Goal: Information Seeking & Learning: Learn about a topic

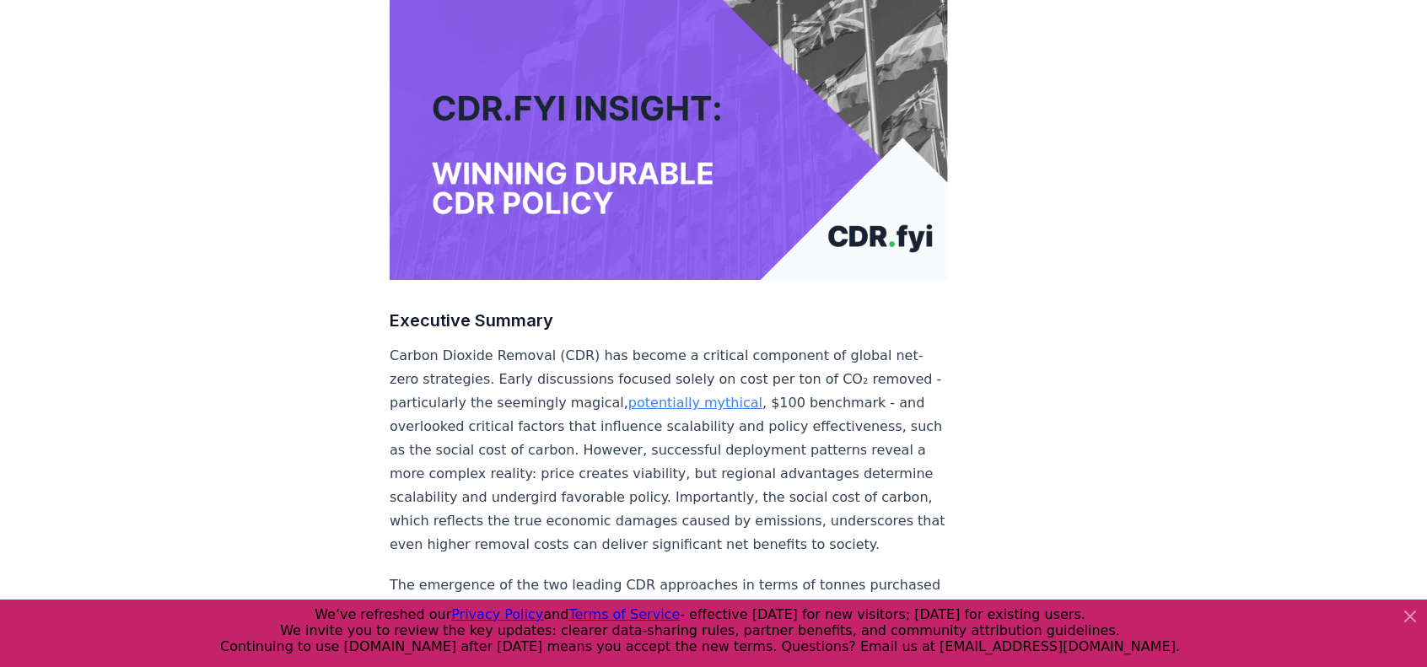
scroll to position [337, 0]
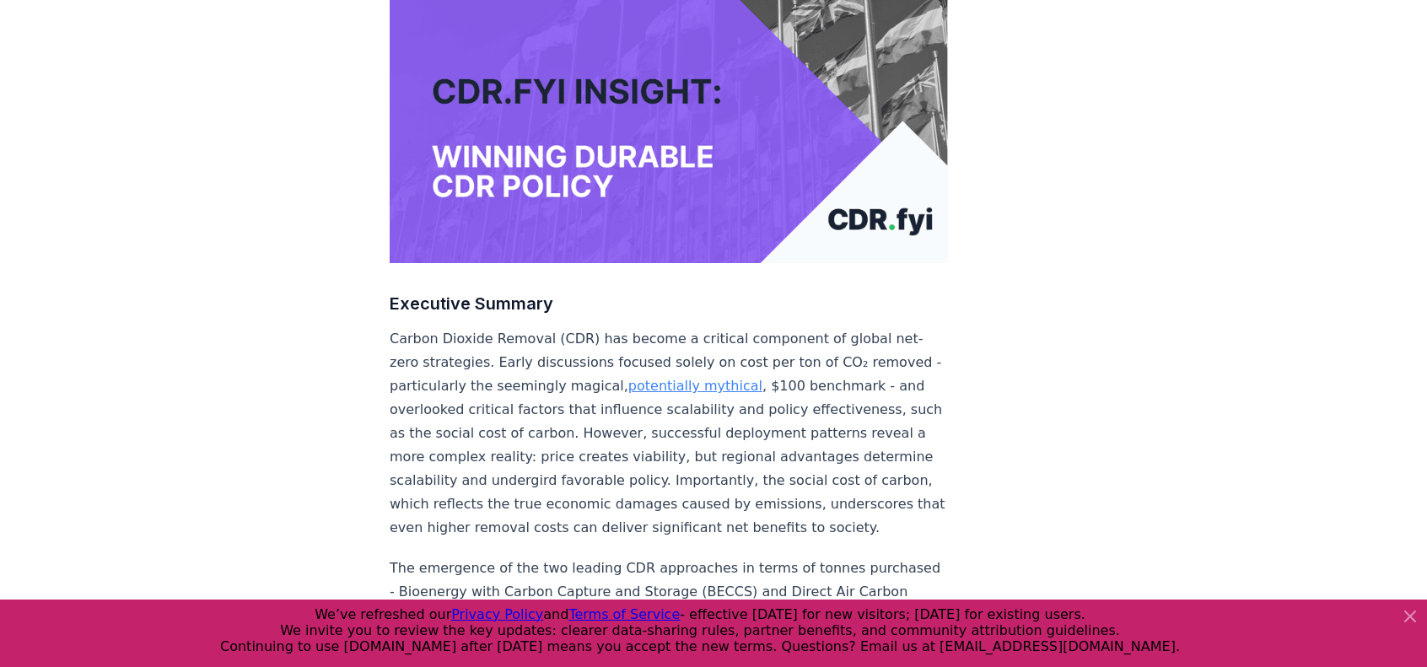
click at [1406, 611] on icon at bounding box center [1410, 616] width 20 height 20
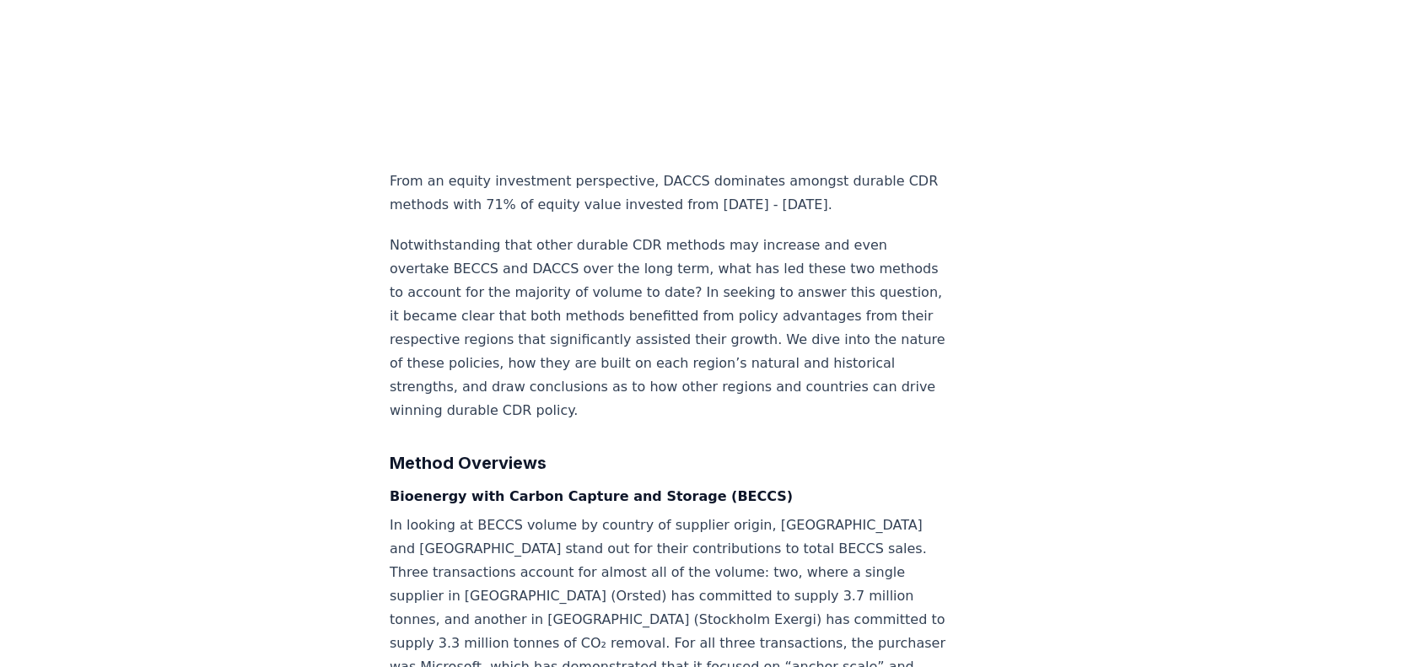
scroll to position [1686, 0]
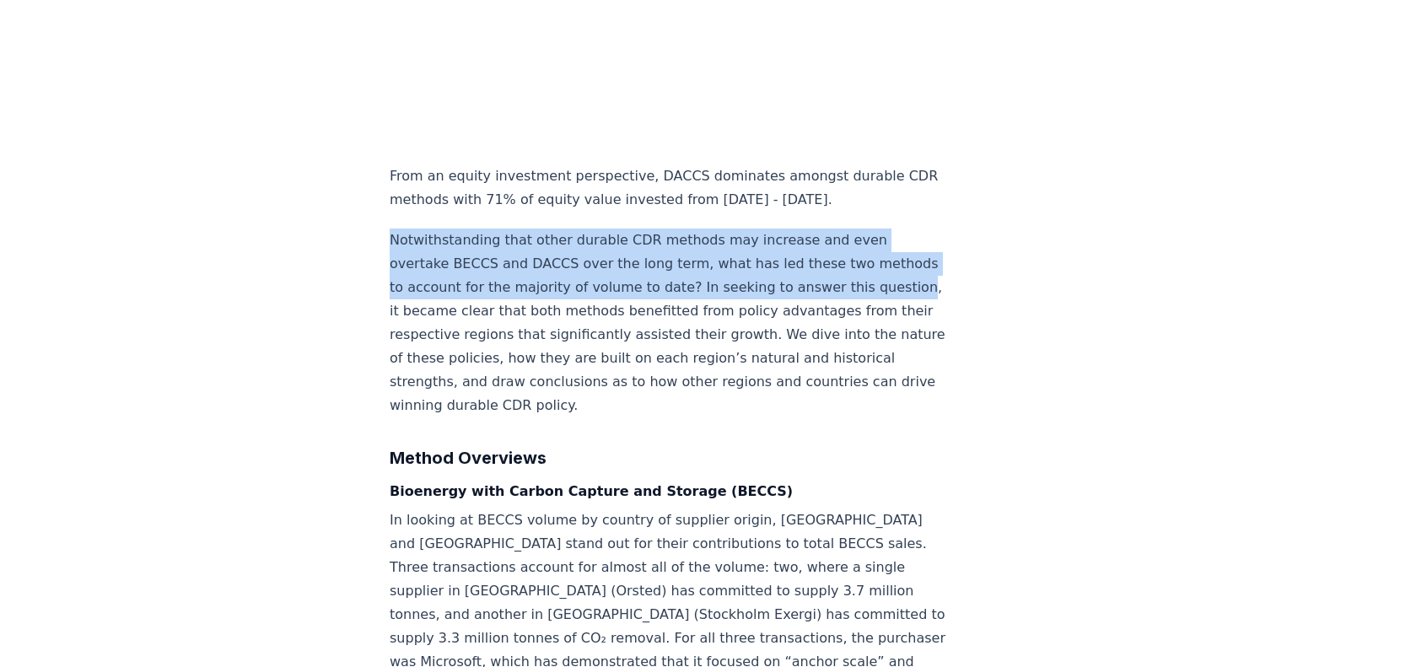
drag, startPoint x: 371, startPoint y: 209, endPoint x: 470, endPoint y: 289, distance: 127.1
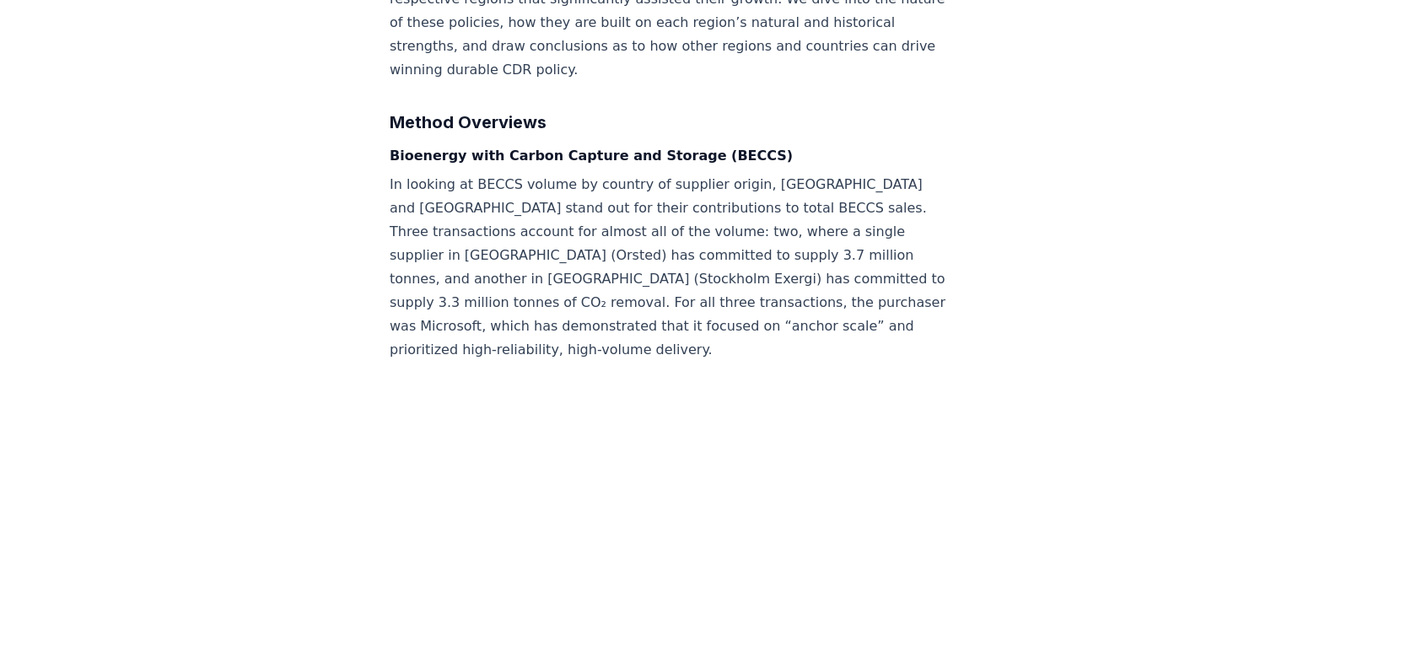
scroll to position [2023, 0]
drag, startPoint x: 371, startPoint y: 225, endPoint x: 403, endPoint y: 228, distance: 32.2
click at [391, 228] on p "In looking at BECCS volume by country of supplier origin, [GEOGRAPHIC_DATA] and…" at bounding box center [669, 265] width 558 height 189
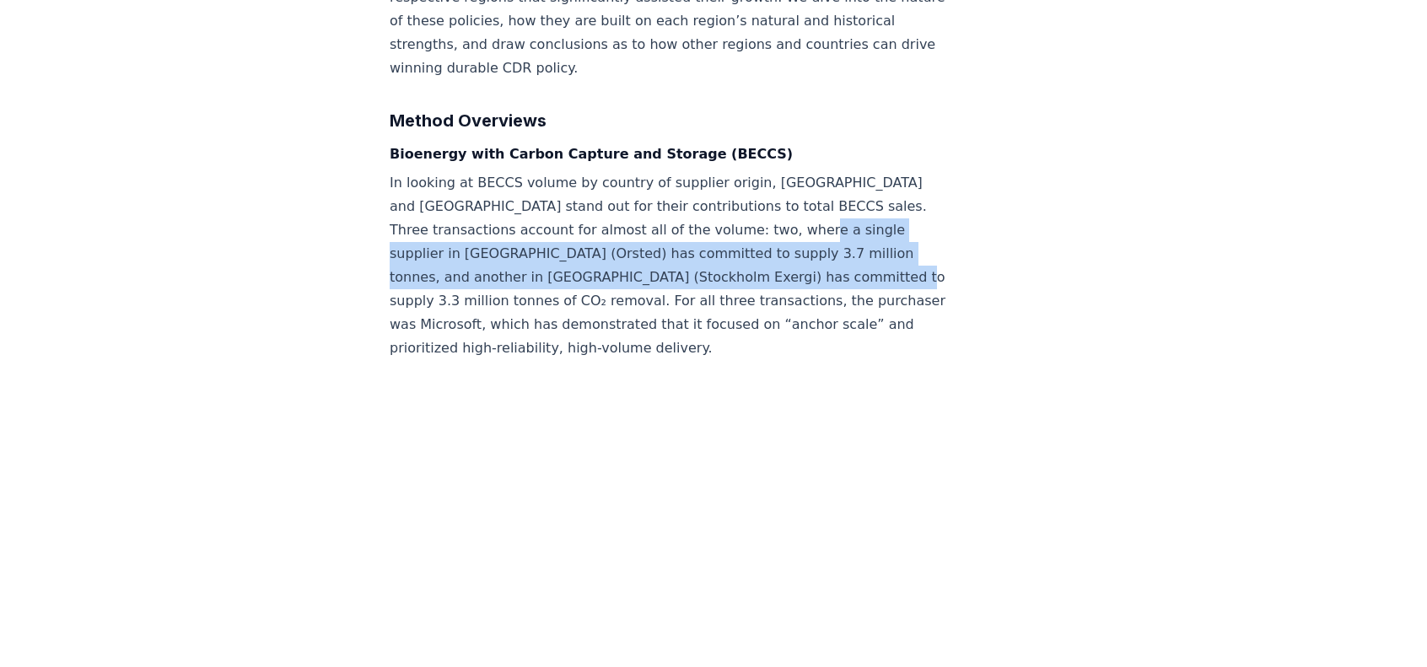
drag, startPoint x: 391, startPoint y: 225, endPoint x: 465, endPoint y: 272, distance: 87.9
click at [465, 272] on p "In looking at BECCS volume by country of supplier origin, [GEOGRAPHIC_DATA] and…" at bounding box center [669, 265] width 558 height 189
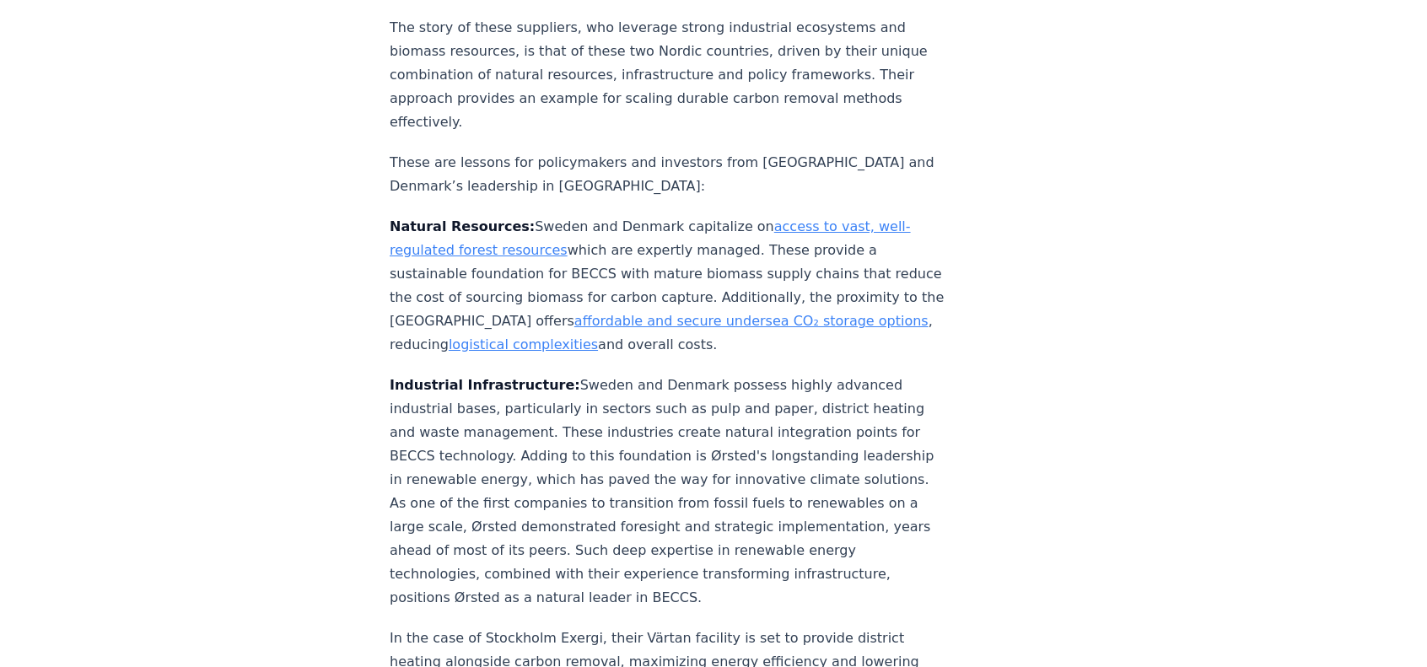
scroll to position [2951, 0]
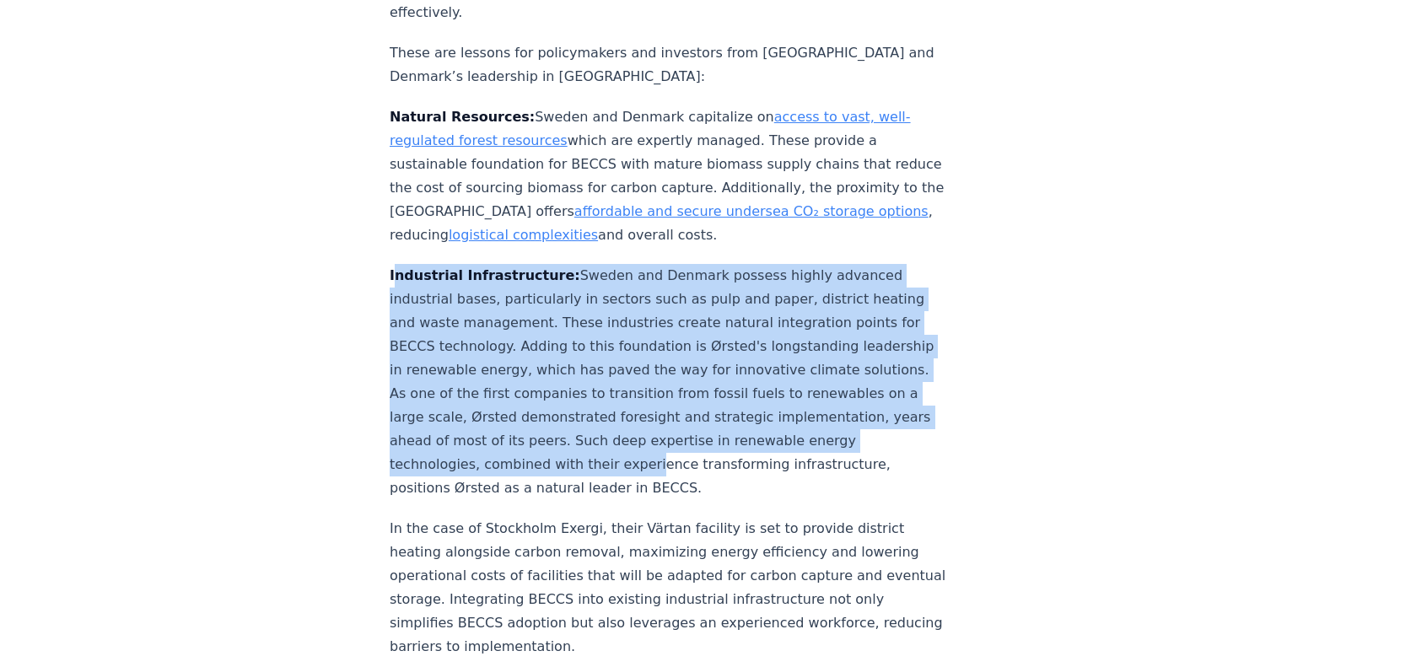
drag, startPoint x: 397, startPoint y: 255, endPoint x: 744, endPoint y: 427, distance: 387.6
click at [747, 429] on p "Industrial Infrastructure: [GEOGRAPHIC_DATA] and [GEOGRAPHIC_DATA] possess high…" at bounding box center [669, 382] width 558 height 236
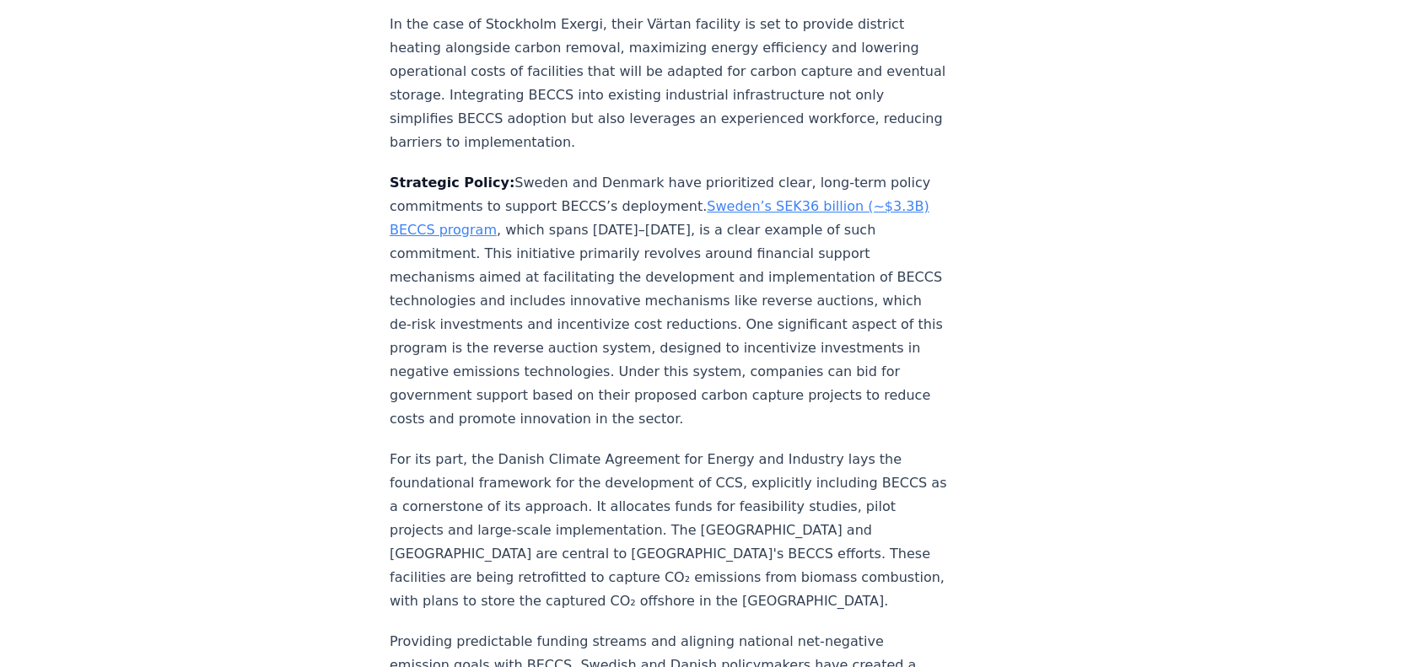
scroll to position [3457, 0]
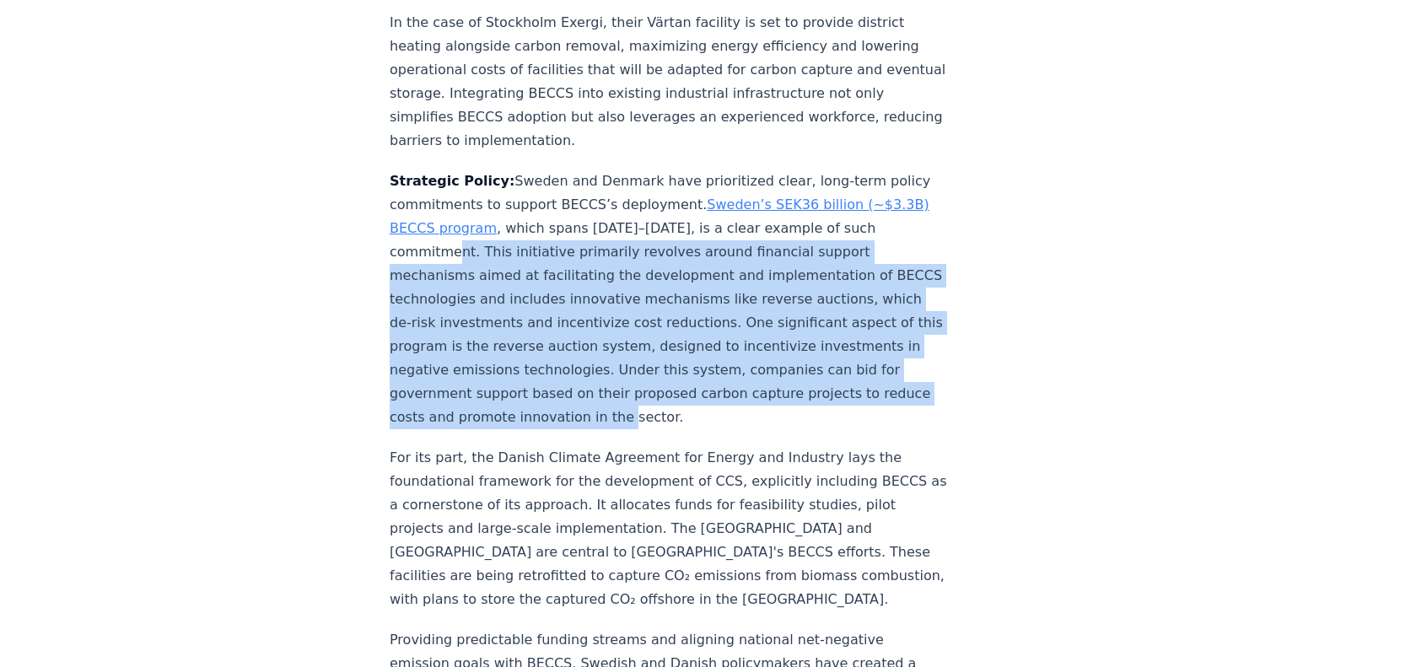
drag, startPoint x: 474, startPoint y: 223, endPoint x: 757, endPoint y: 381, distance: 324.2
click at [757, 381] on p "Strategic Policy: [GEOGRAPHIC_DATA] and [GEOGRAPHIC_DATA] have prioritized clea…" at bounding box center [669, 299] width 558 height 260
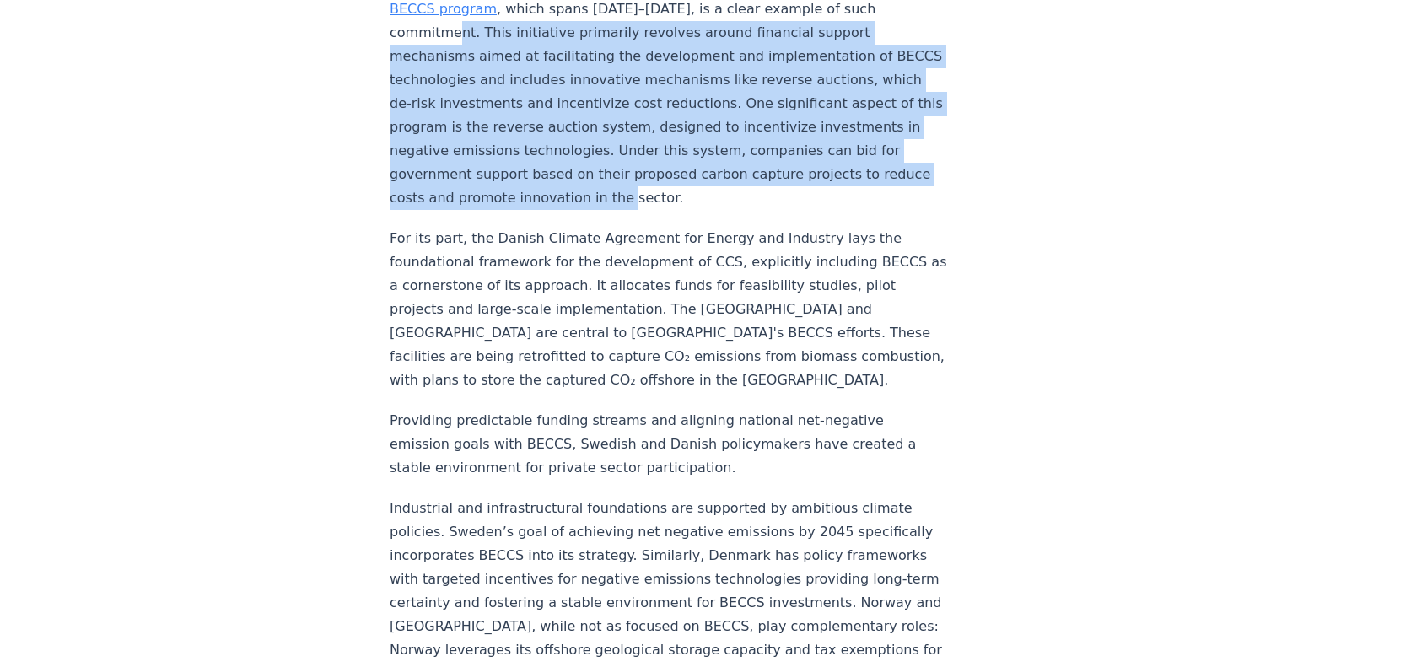
scroll to position [3710, 0]
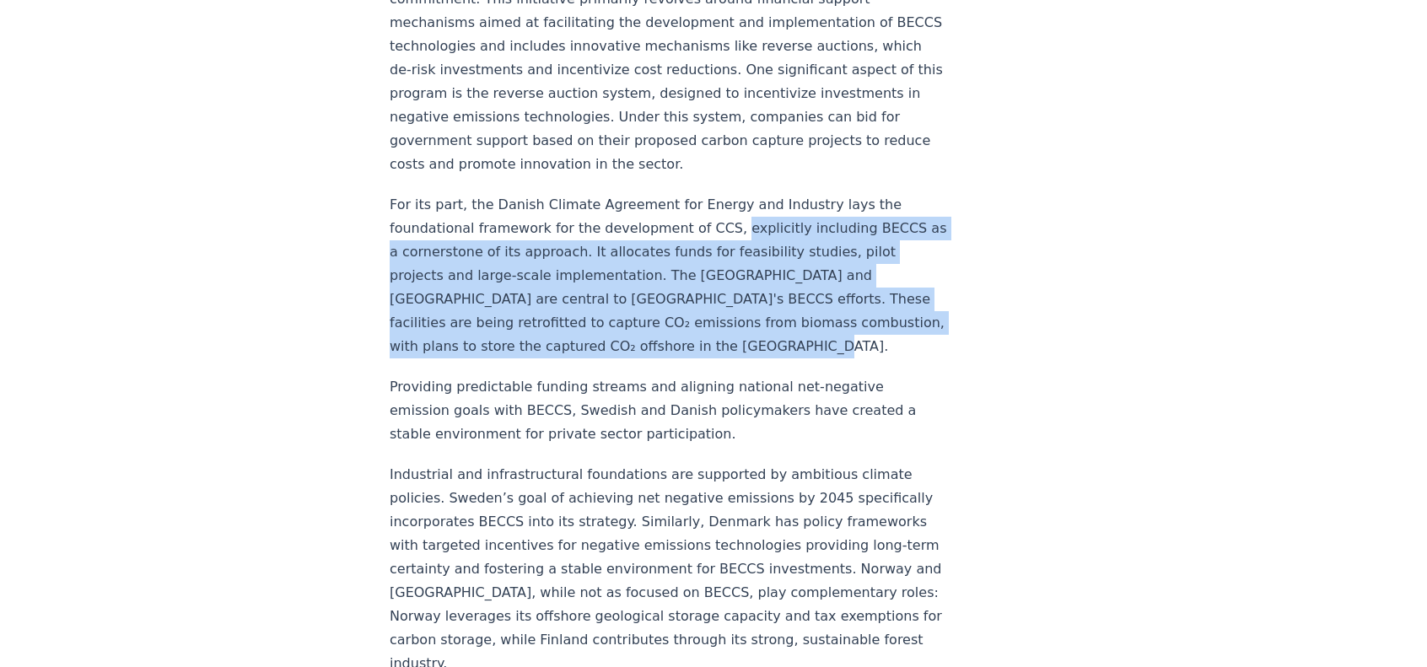
drag, startPoint x: 718, startPoint y: 202, endPoint x: 842, endPoint y: 312, distance: 166.0
click at [842, 312] on p "For its part, the Danish Climate Agreement for Energy and Industry lays the fou…" at bounding box center [669, 275] width 558 height 165
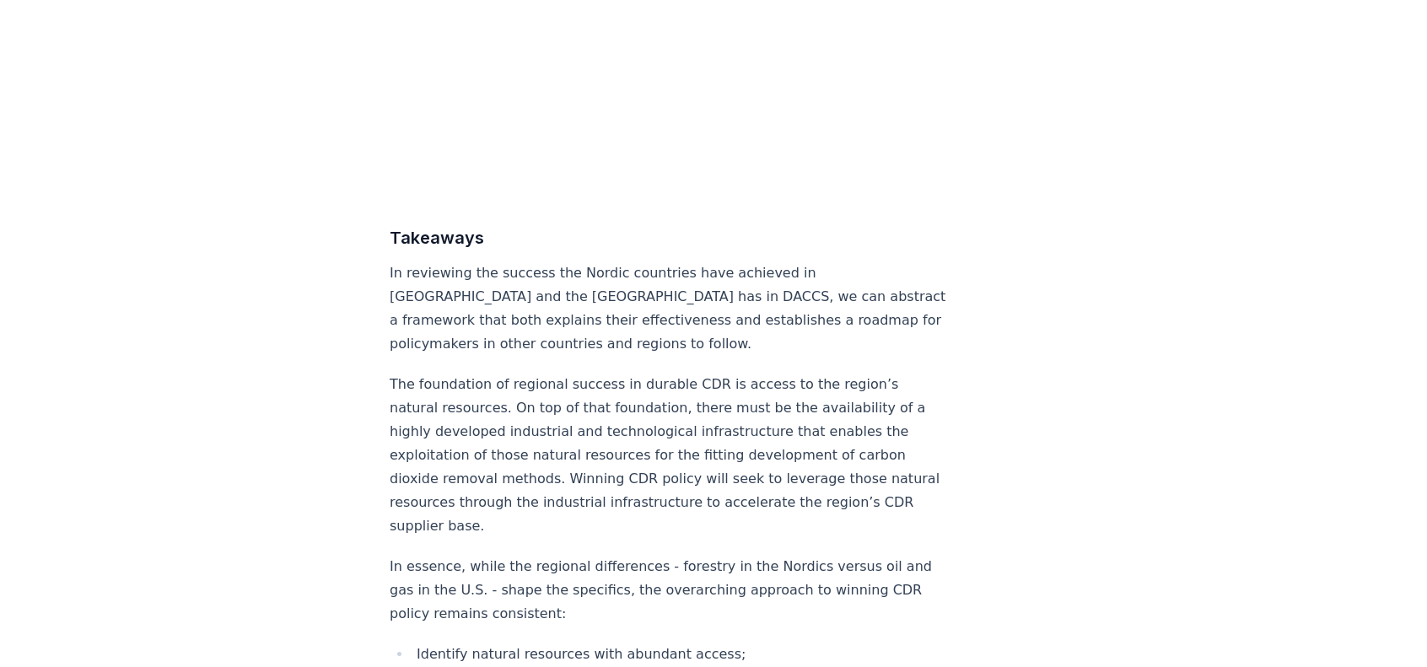
scroll to position [7588, 0]
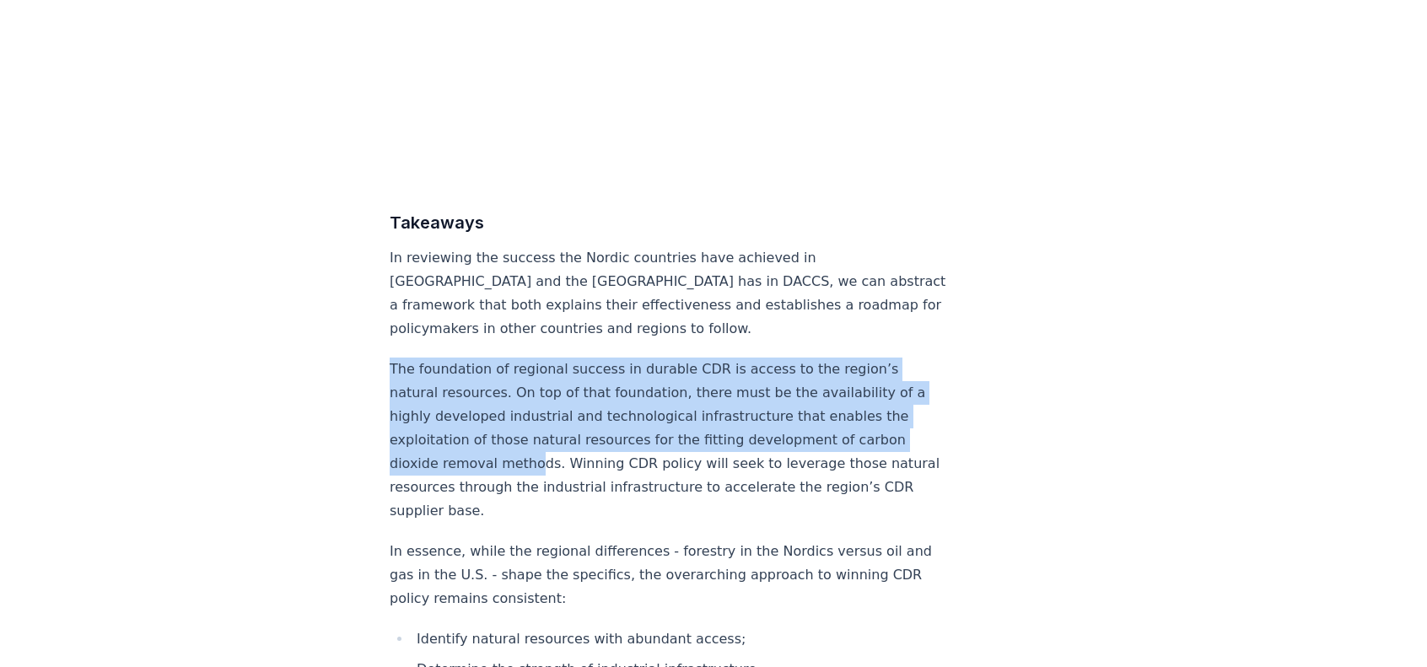
drag, startPoint x: 385, startPoint y: 368, endPoint x: 527, endPoint y: 456, distance: 166.6
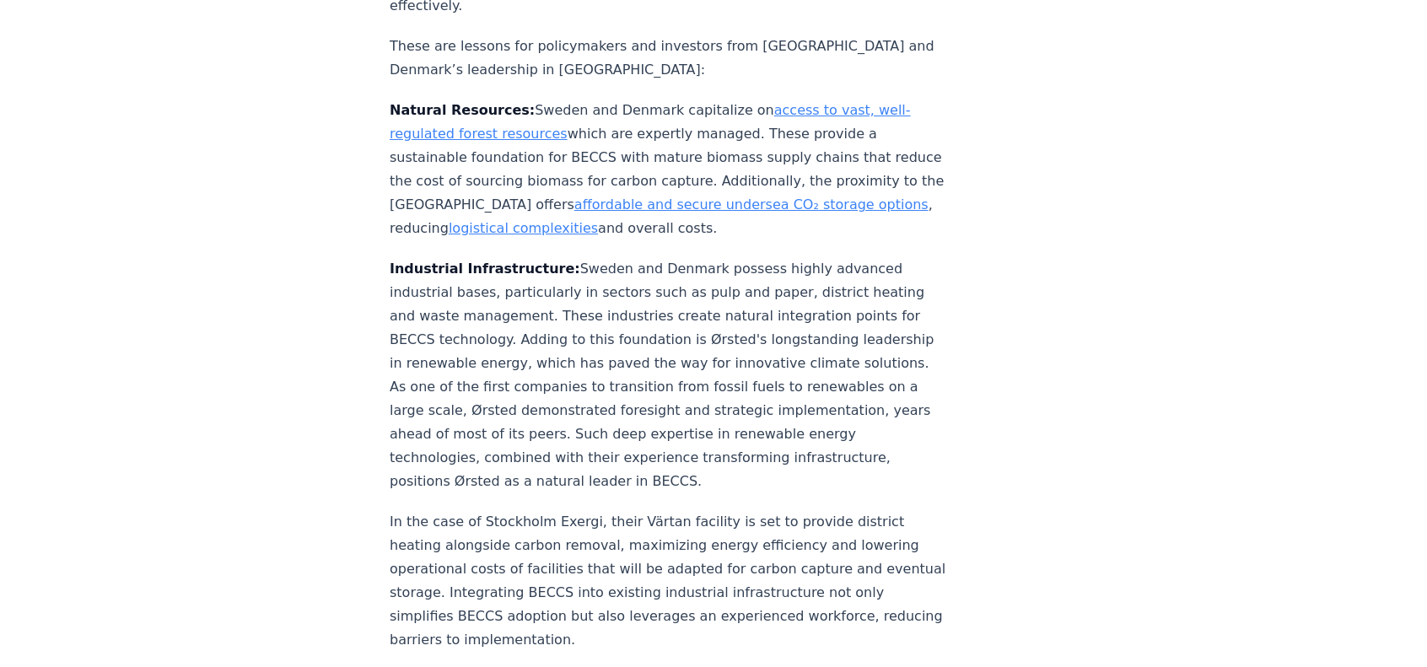
scroll to position [2951, 0]
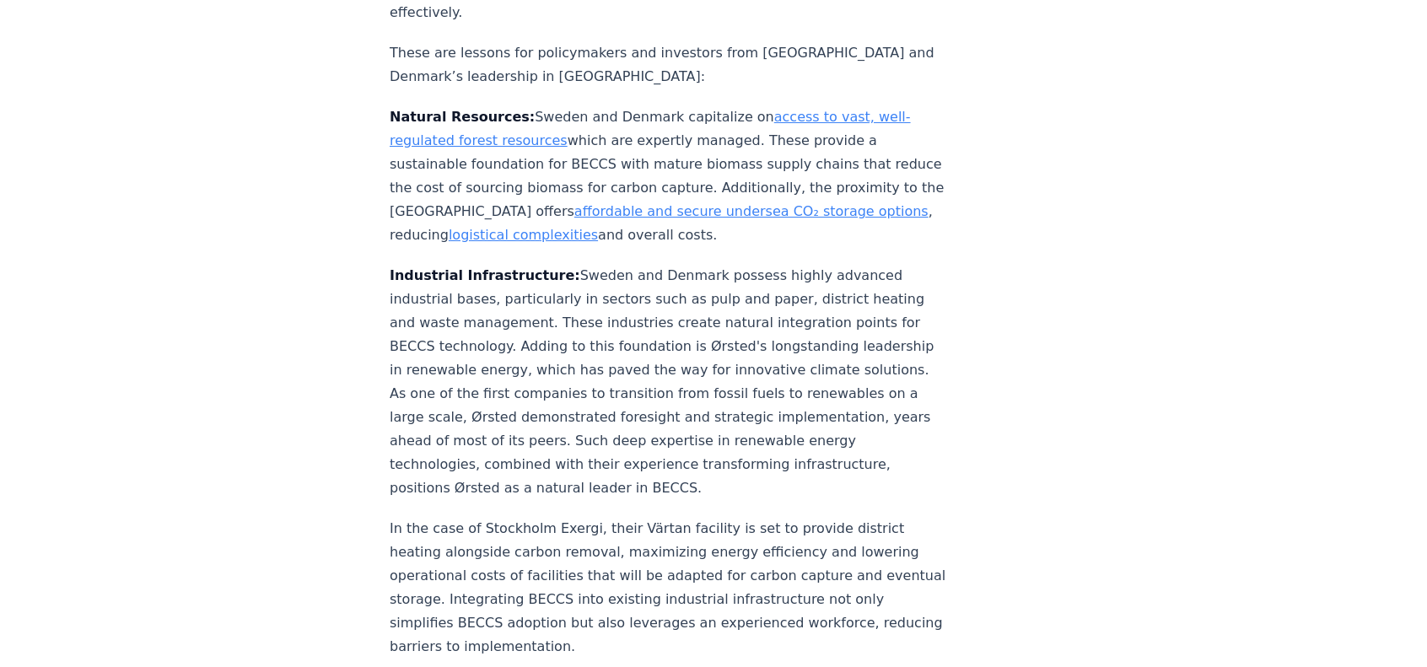
click at [777, 109] on link "access to vast, well-regulated forest resources" at bounding box center [650, 129] width 521 height 40
